Goal: Task Accomplishment & Management: Use online tool/utility

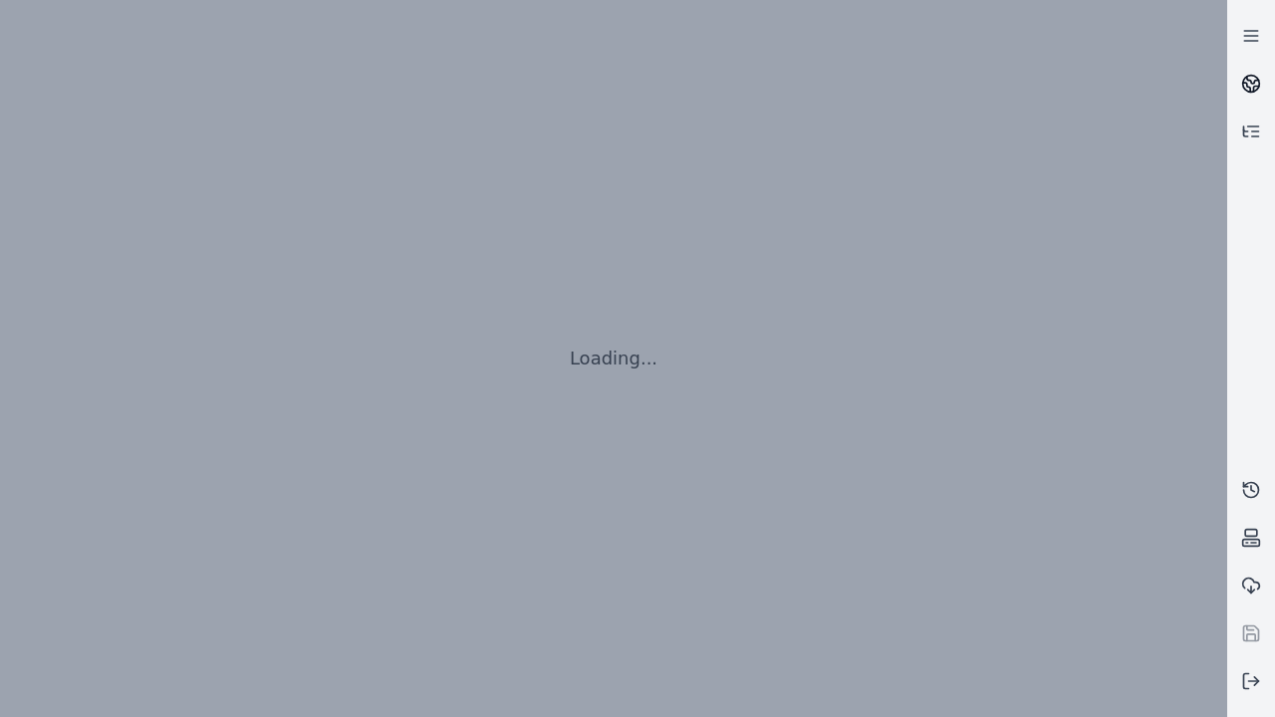
click at [1251, 84] on icon at bounding box center [1253, 80] width 12 height 7
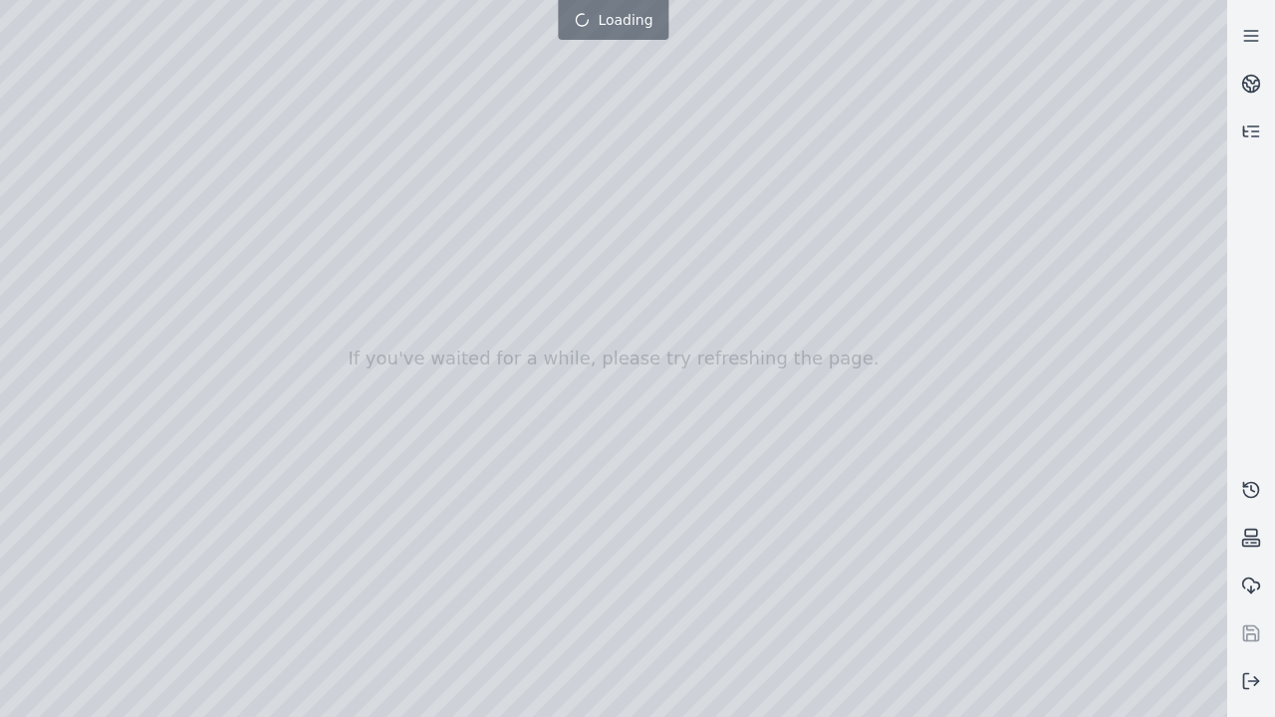
click at [5, 5] on div at bounding box center [613, 358] width 1227 height 717
click at [1124, 702] on div at bounding box center [613, 358] width 1227 height 717
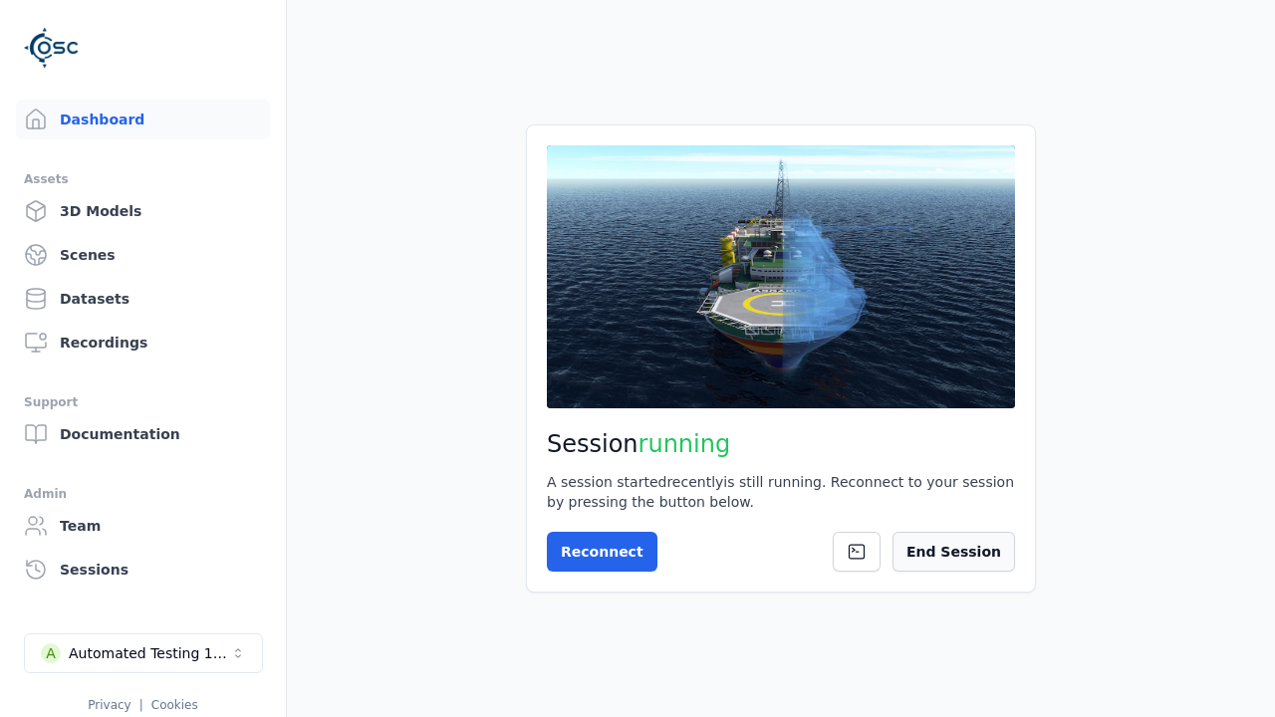
click at [963, 552] on button "End Session" at bounding box center [954, 552] width 123 height 40
